Goal: Find specific page/section: Find specific page/section

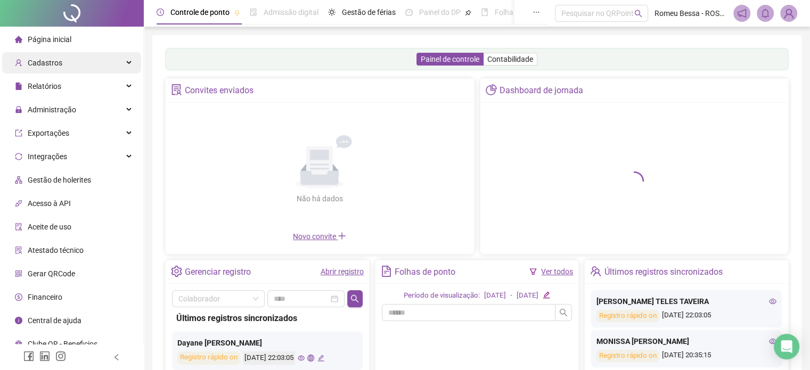
drag, startPoint x: 0, startPoint y: 0, endPoint x: 93, endPoint y: 64, distance: 112.6
click at [93, 64] on div "Cadastros" at bounding box center [71, 62] width 139 height 21
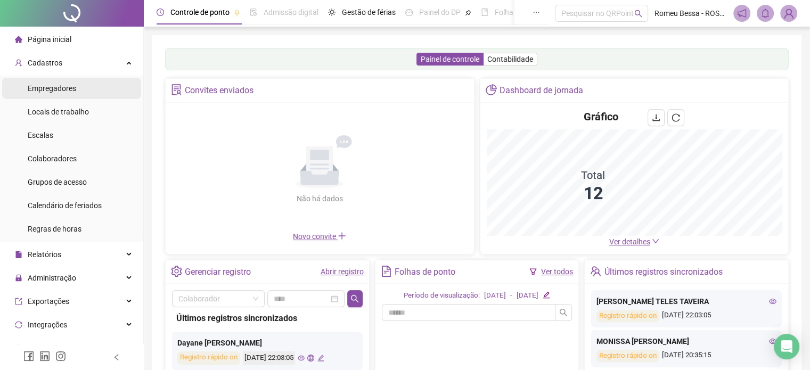
click at [71, 95] on div "Empregadores" at bounding box center [52, 88] width 48 height 21
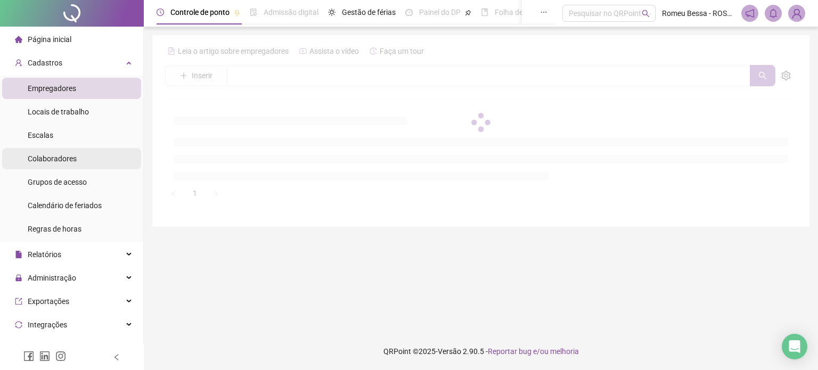
click at [41, 156] on span "Colaboradores" at bounding box center [52, 158] width 49 height 9
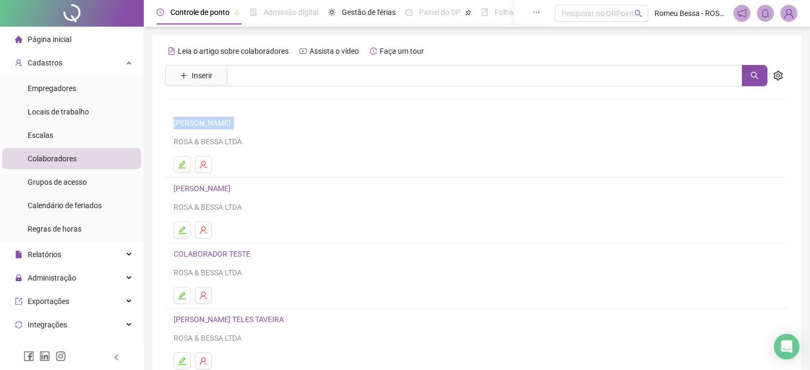
drag, startPoint x: 268, startPoint y: 122, endPoint x: 170, endPoint y: 122, distance: 98.0
click at [170, 122] on li "[PERSON_NAME] & BESSA LTDA" at bounding box center [477, 145] width 624 height 66
copy link "[PERSON_NAME]"
drag, startPoint x: 271, startPoint y: 191, endPoint x: 175, endPoint y: 191, distance: 95.4
click at [175, 191] on link "[PERSON_NAME]" at bounding box center [204, 188] width 60 height 9
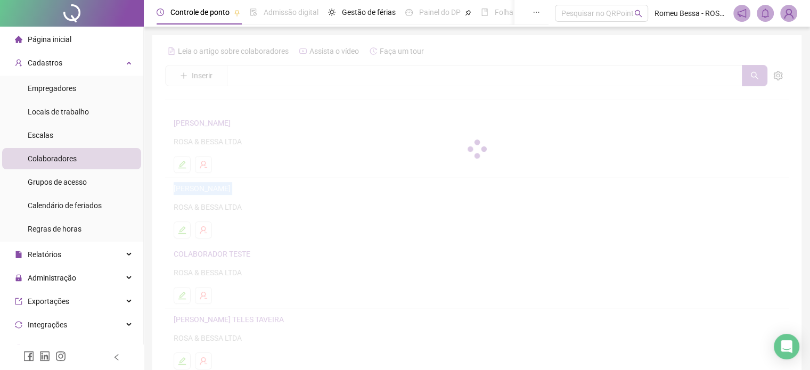
copy link "[PERSON_NAME]"
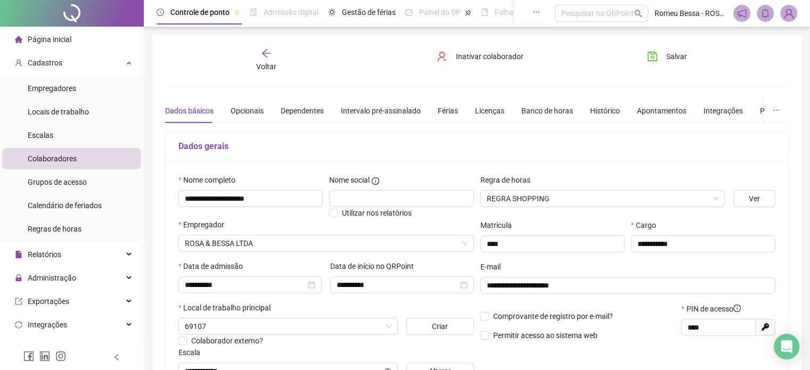
type input "**********"
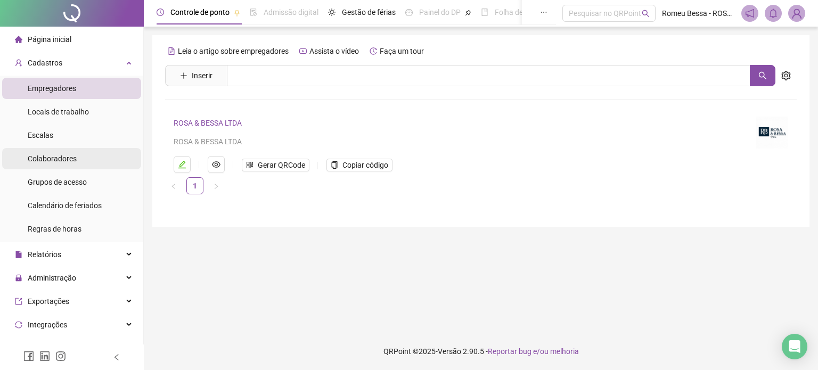
click at [43, 164] on div "Colaboradores" at bounding box center [52, 158] width 49 height 21
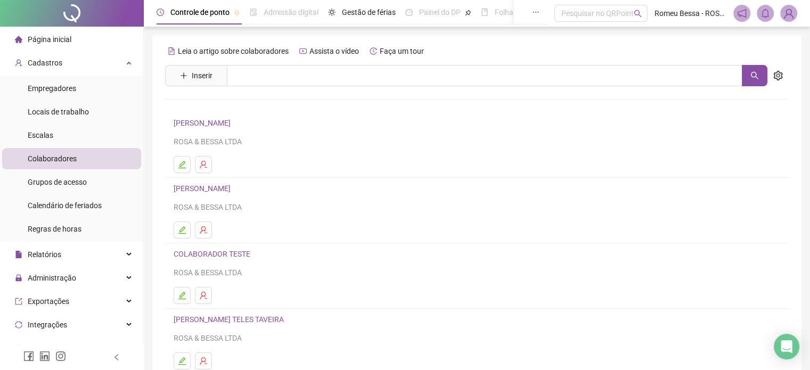
scroll to position [36, 0]
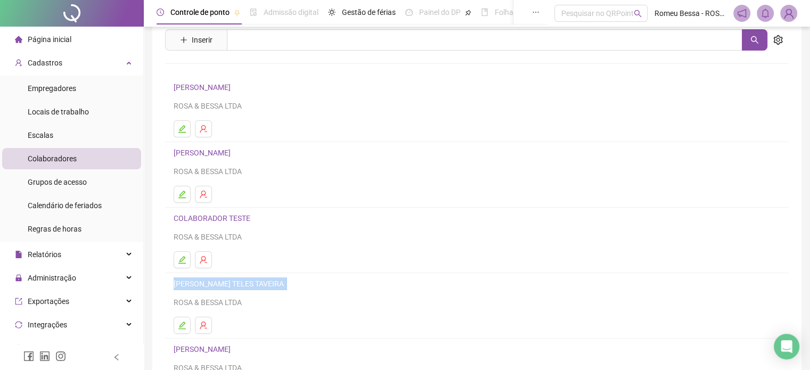
drag, startPoint x: 305, startPoint y: 287, endPoint x: 158, endPoint y: 281, distance: 146.6
click at [158, 281] on div "Leia o artigo sobre colaboradores Assista o vídeo Faça um tour Inserir Nenhum r…" at bounding box center [476, 216] width 649 height 434
copy link "[PERSON_NAME] TELES TAVEIRA"
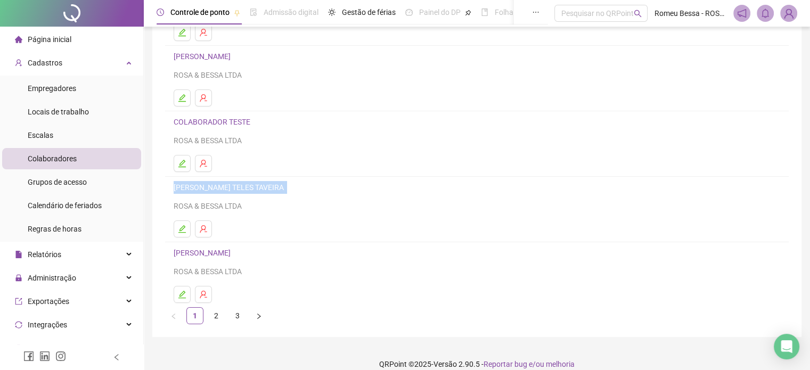
scroll to position [141, 0]
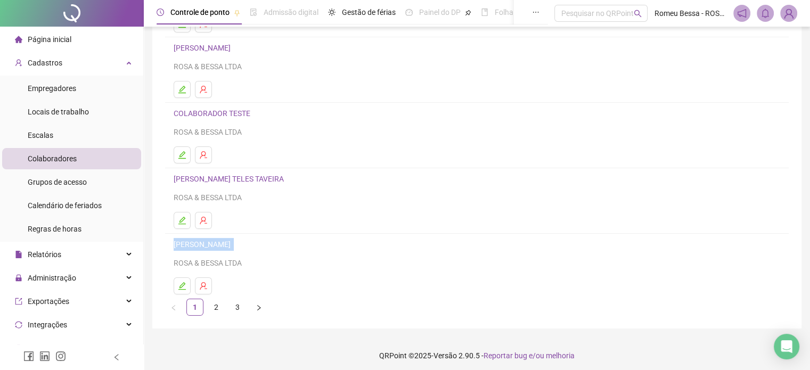
drag, startPoint x: 275, startPoint y: 248, endPoint x: 158, endPoint y: 242, distance: 117.9
click at [158, 242] on div "Leia o artigo sobre colaboradores Assista o vídeo Faça um tour Inserir Nenhum r…" at bounding box center [476, 112] width 649 height 434
copy link "[PERSON_NAME]"
click at [219, 299] on link "2" at bounding box center [216, 307] width 16 height 16
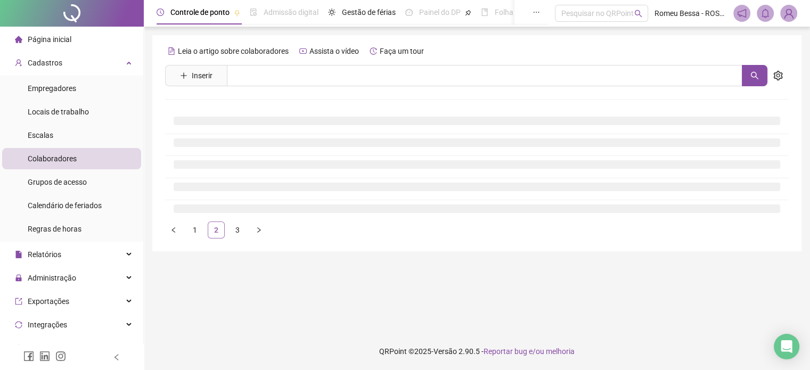
scroll to position [0, 0]
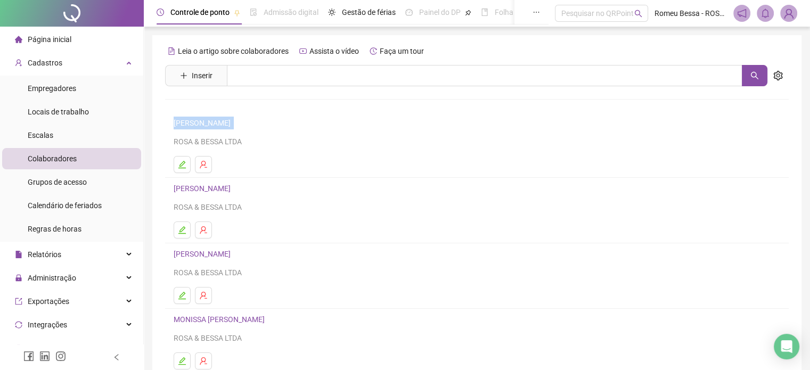
drag, startPoint x: 267, startPoint y: 119, endPoint x: 153, endPoint y: 119, distance: 114.0
click at [153, 119] on div "Leia o artigo sobre colaboradores Assista o vídeo Faça um tour Inserir Nenhum r…" at bounding box center [476, 252] width 649 height 434
copy link "[PERSON_NAME]"
drag, startPoint x: 320, startPoint y: 188, endPoint x: 160, endPoint y: 189, distance: 159.8
click at [160, 189] on div "Leia o artigo sobre colaboradores Assista o vídeo Faça um tour Inserir Nenhum r…" at bounding box center [476, 252] width 649 height 434
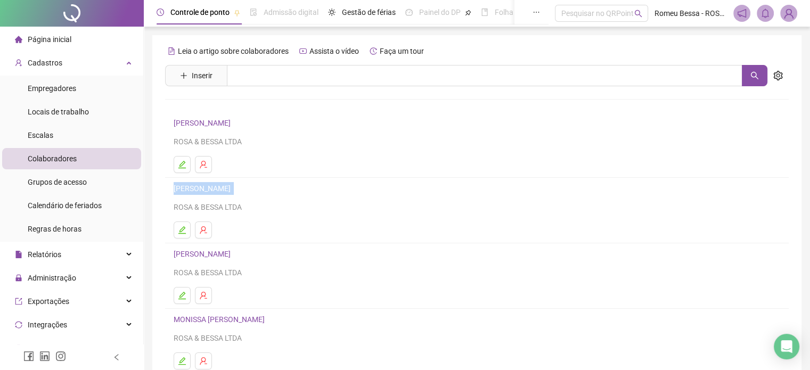
copy link "[PERSON_NAME]"
drag, startPoint x: 285, startPoint y: 255, endPoint x: 145, endPoint y: 257, distance: 140.1
click at [145, 257] on div "Controle de ponto Admissão digital Gestão de férias Painel do DP Folha de pagam…" at bounding box center [477, 257] width 666 height 515
copy link "[PERSON_NAME]"
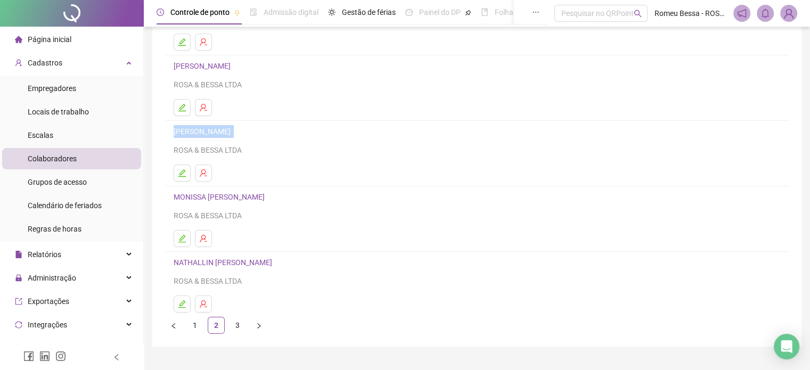
scroll to position [123, 0]
drag, startPoint x: 324, startPoint y: 196, endPoint x: 147, endPoint y: 198, distance: 177.4
click at [147, 198] on div "Controle de ponto Admissão digital Gestão de férias Painel do DP Folha de pagam…" at bounding box center [477, 134] width 666 height 515
copy link "MONISSA [PERSON_NAME]"
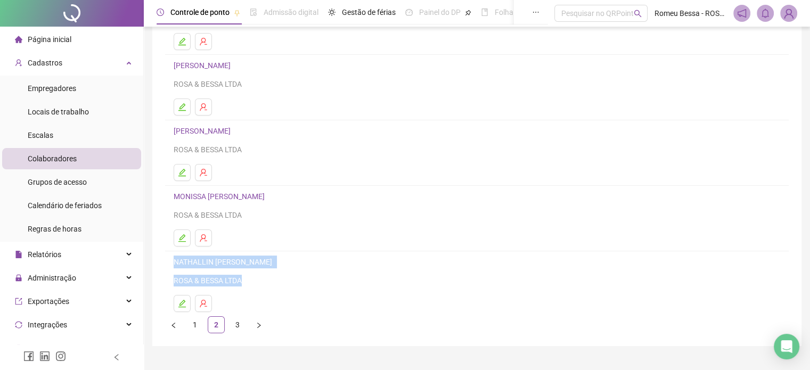
drag, startPoint x: 311, startPoint y: 269, endPoint x: 170, endPoint y: 267, distance: 140.6
click at [170, 267] on li "NATHALLIN [PERSON_NAME] ROSA & BESSA LTDA" at bounding box center [477, 283] width 624 height 65
click at [150, 266] on div "Controle de ponto Admissão digital Gestão de férias Painel do DP Folha de pagam…" at bounding box center [477, 134] width 666 height 515
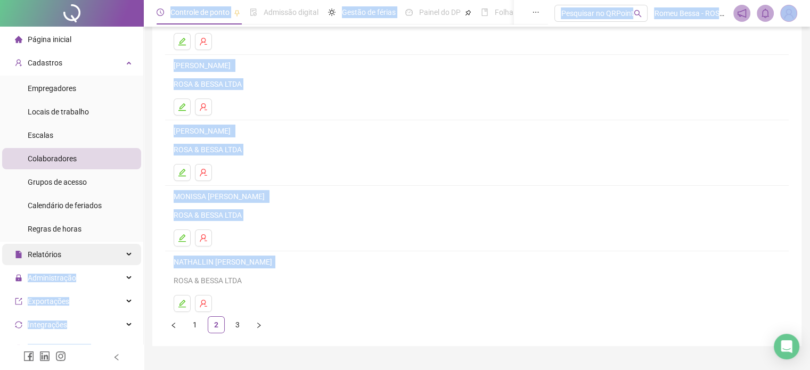
drag, startPoint x: 321, startPoint y: 264, endPoint x: 124, endPoint y: 258, distance: 196.7
click at [124, 258] on div "Página inicial Cadastros Empregadores Locais de trabalho Escalas Colaboradores …" at bounding box center [405, 134] width 810 height 515
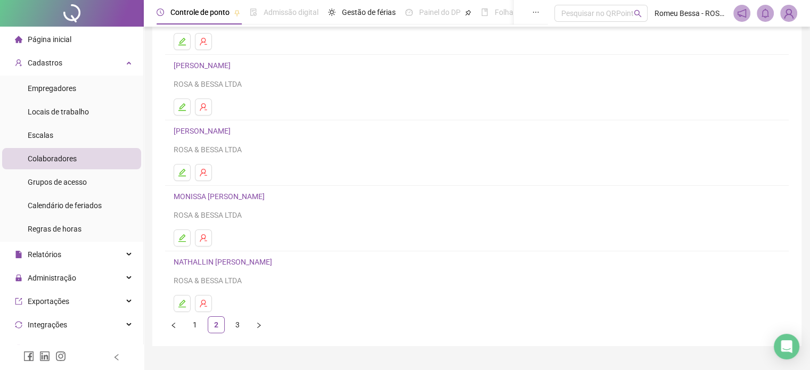
click at [243, 353] on div "Controle de ponto Admissão digital Gestão de férias Painel do DP Folha de pagam…" at bounding box center [477, 134] width 666 height 515
drag, startPoint x: 305, startPoint y: 262, endPoint x: 167, endPoint y: 264, distance: 138.0
click at [167, 264] on li "NATHALLIN [PERSON_NAME] ROSA & BESSA LTDA" at bounding box center [477, 283] width 624 height 65
copy link "NATHALLIN [PERSON_NAME]"
drag, startPoint x: 235, startPoint y: 323, endPoint x: 227, endPoint y: 325, distance: 8.4
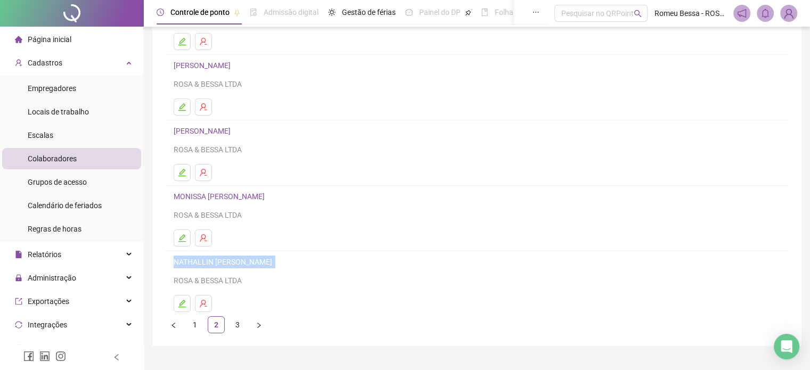
click at [227, 325] on ul "1 2 3" at bounding box center [477, 324] width 624 height 17
click at [240, 325] on link "3" at bounding box center [238, 325] width 16 height 16
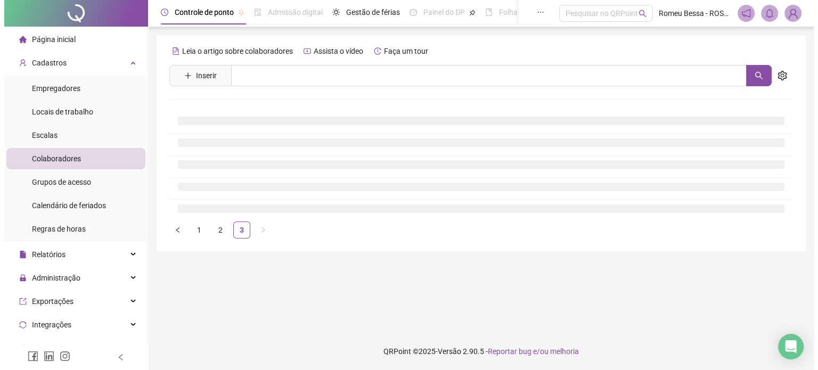
scroll to position [0, 0]
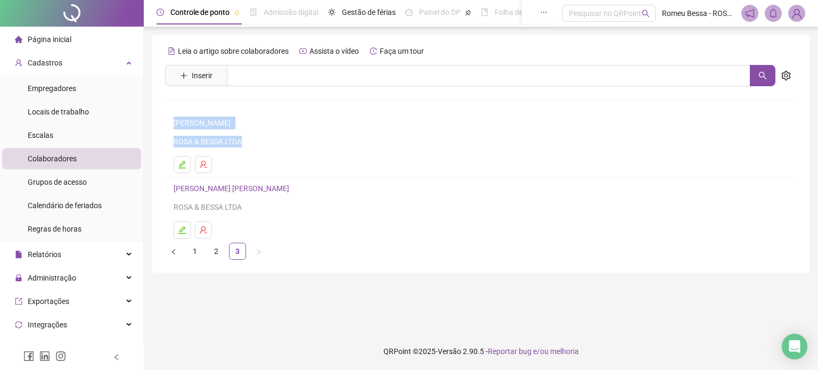
drag, startPoint x: 335, startPoint y: 129, endPoint x: 143, endPoint y: 119, distance: 192.1
click at [143, 119] on div "Página inicial Cadastros Empregadores Locais de trabalho Escalas Colaboradores …" at bounding box center [409, 185] width 818 height 370
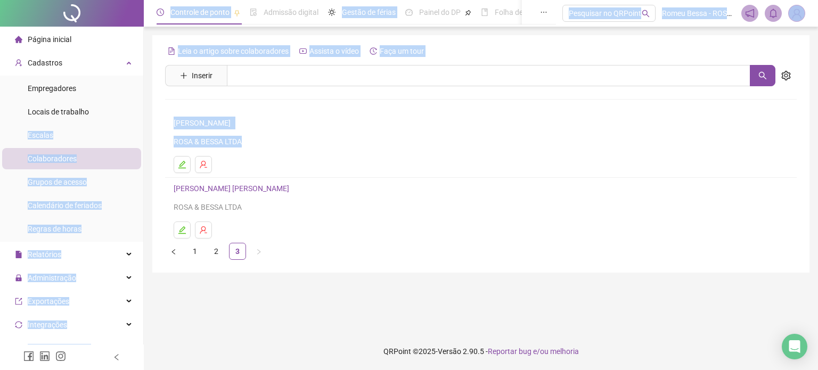
click at [151, 119] on div "Controle de ponto Admissão digital Gestão de férias Painel do DP Folha de pagam…" at bounding box center [481, 185] width 674 height 370
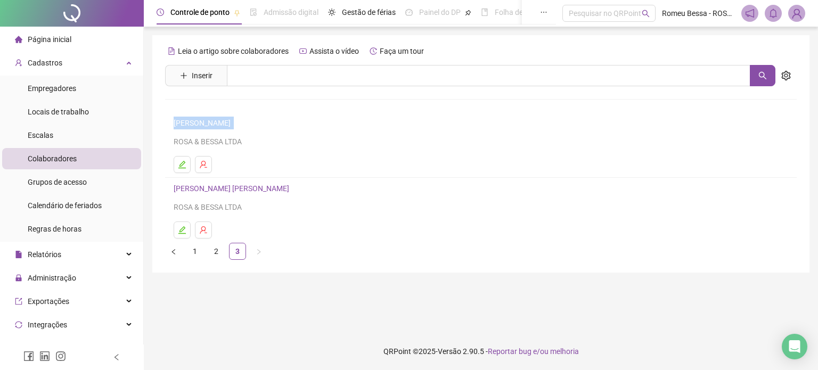
drag, startPoint x: 332, startPoint y: 121, endPoint x: 166, endPoint y: 121, distance: 166.2
click at [166, 121] on li "[PERSON_NAME] ROSA & BESSA LTDA" at bounding box center [481, 145] width 632 height 66
copy link "[PERSON_NAME]"
